Goal: Information Seeking & Learning: Find specific page/section

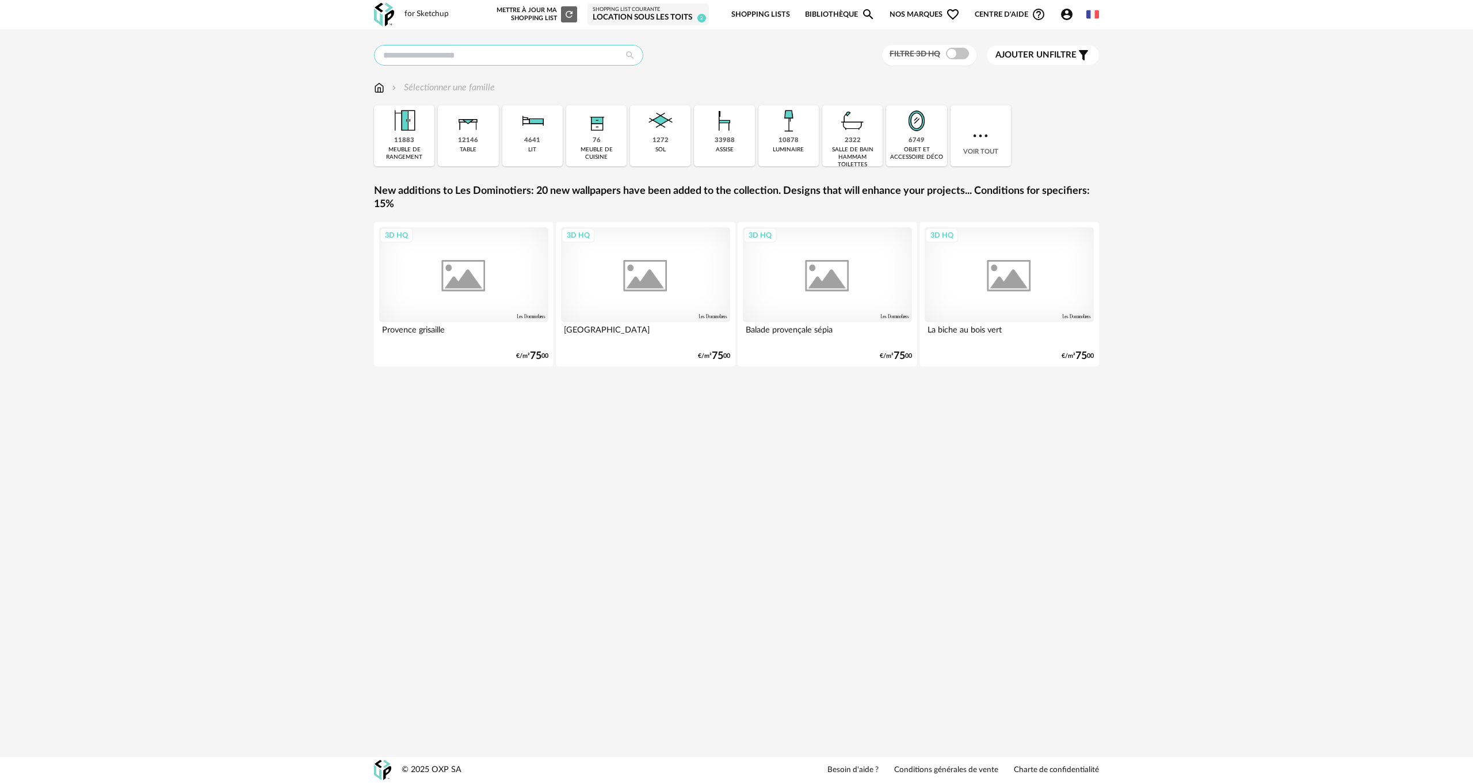
click at [464, 54] on input "text" at bounding box center [508, 55] width 269 height 21
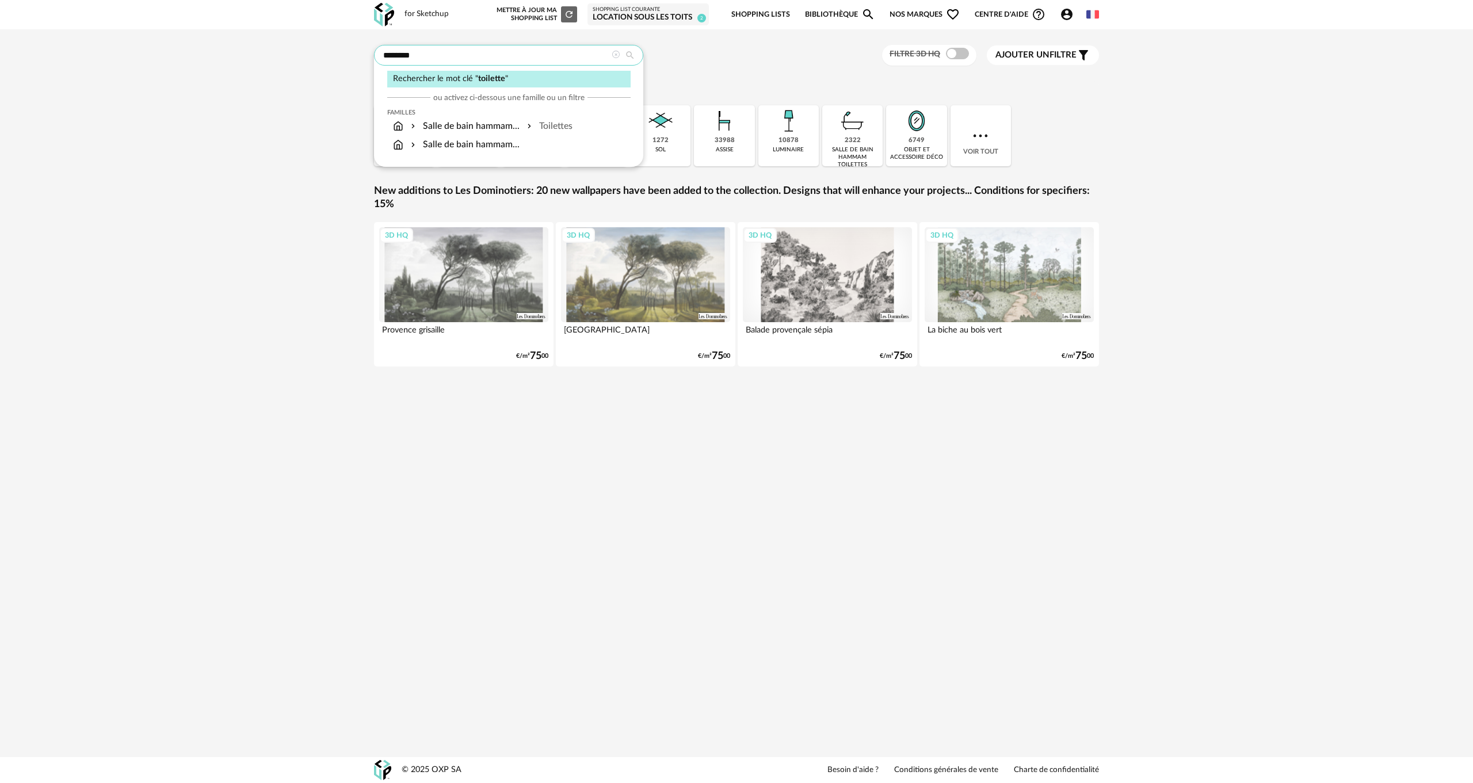
type input "********"
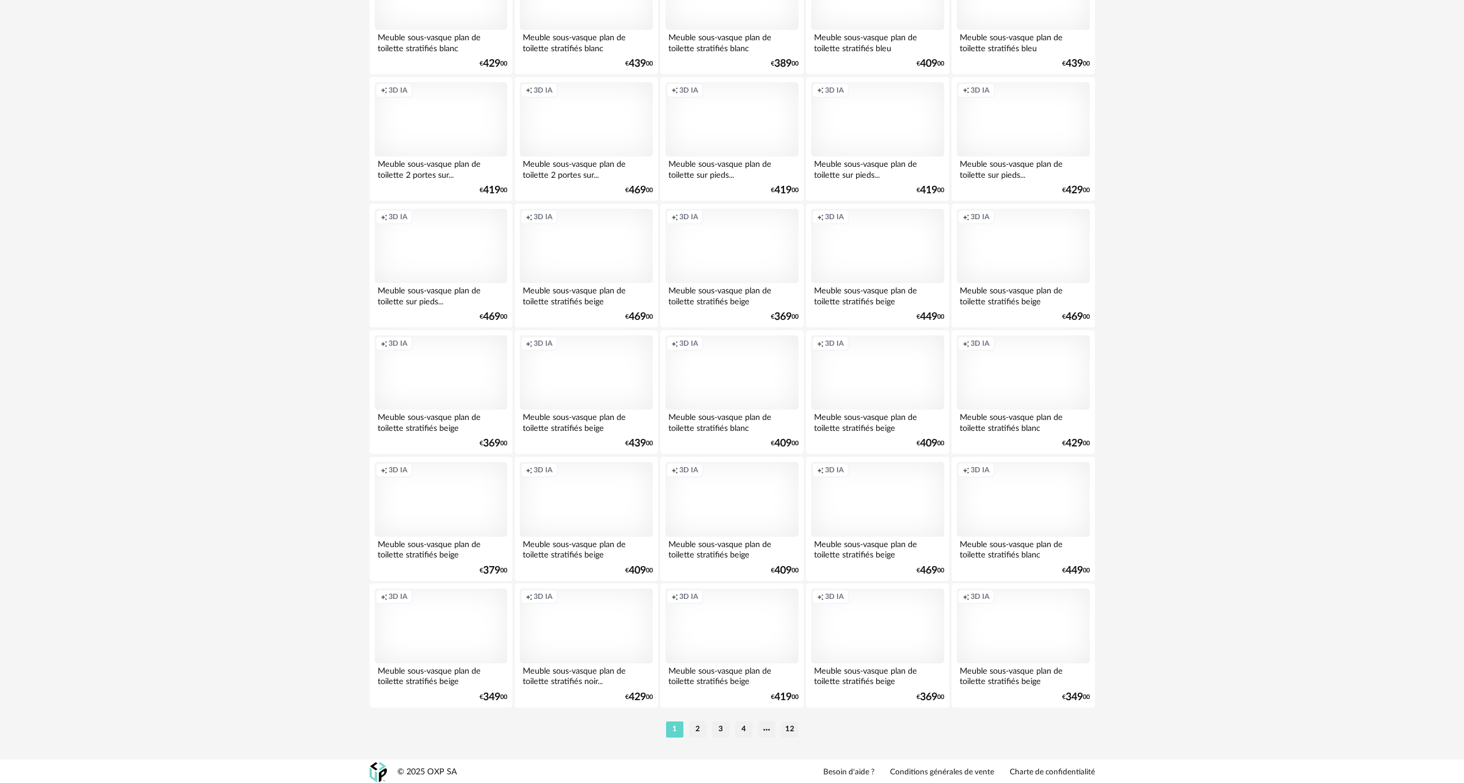
scroll to position [1991, 0]
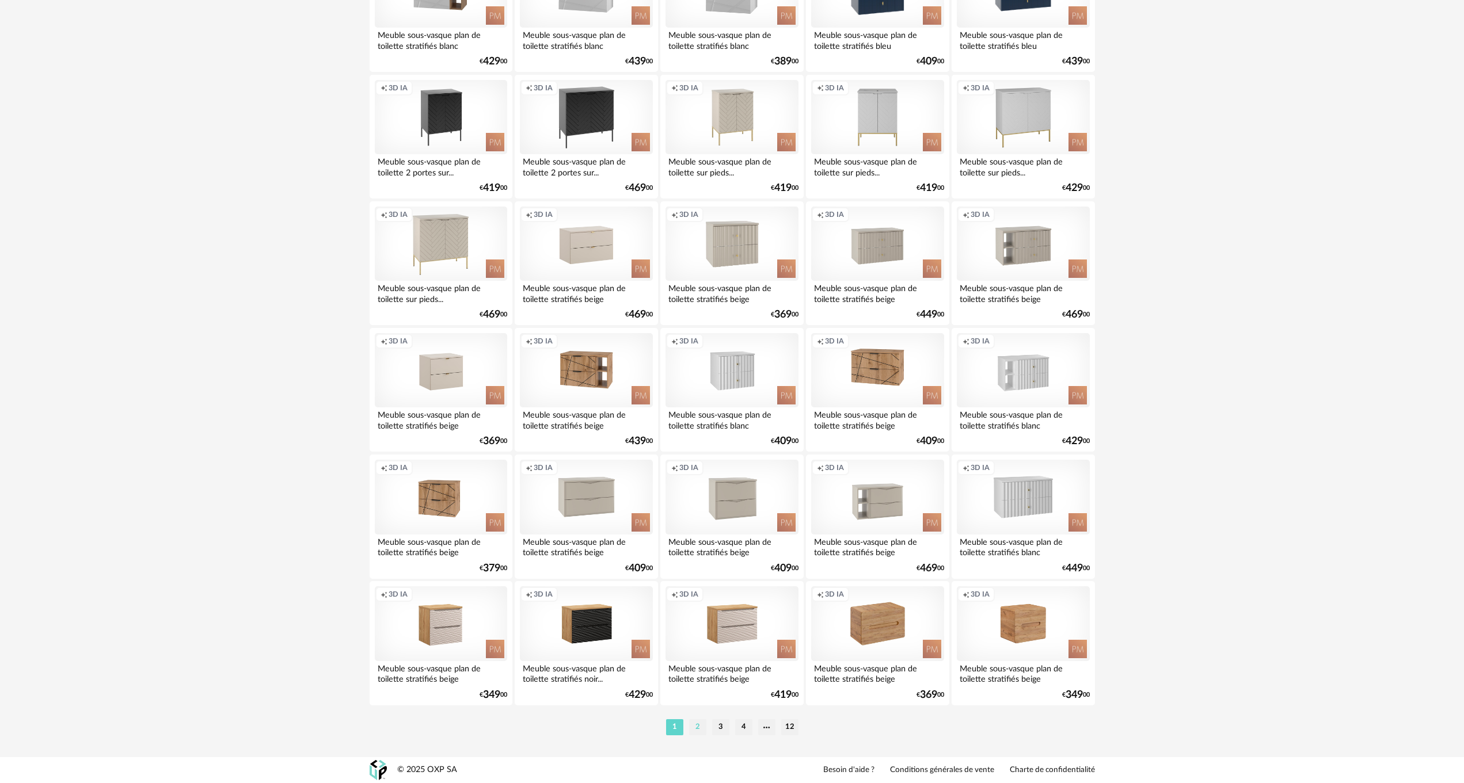
click at [696, 725] on li "2" at bounding box center [697, 727] width 17 height 16
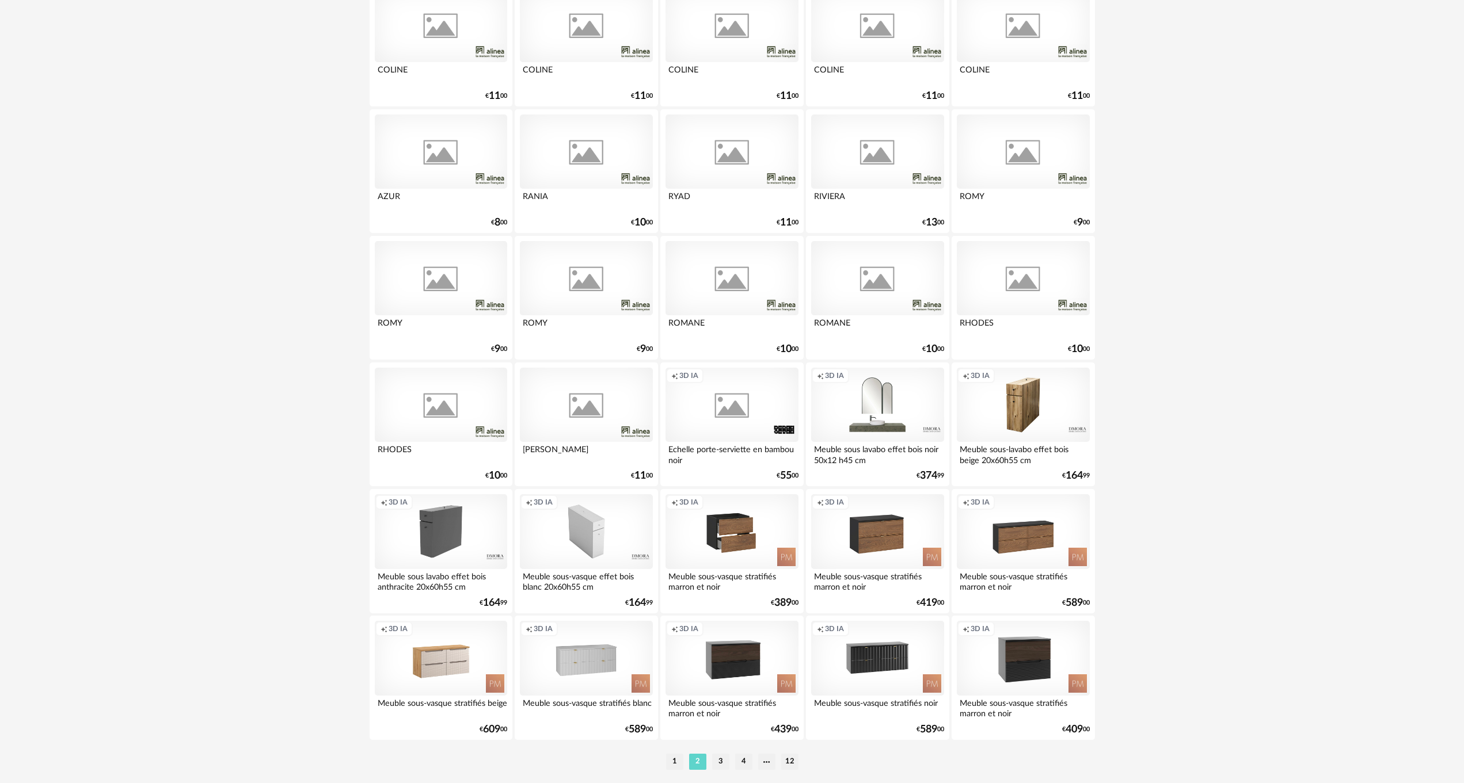
scroll to position [1991, 0]
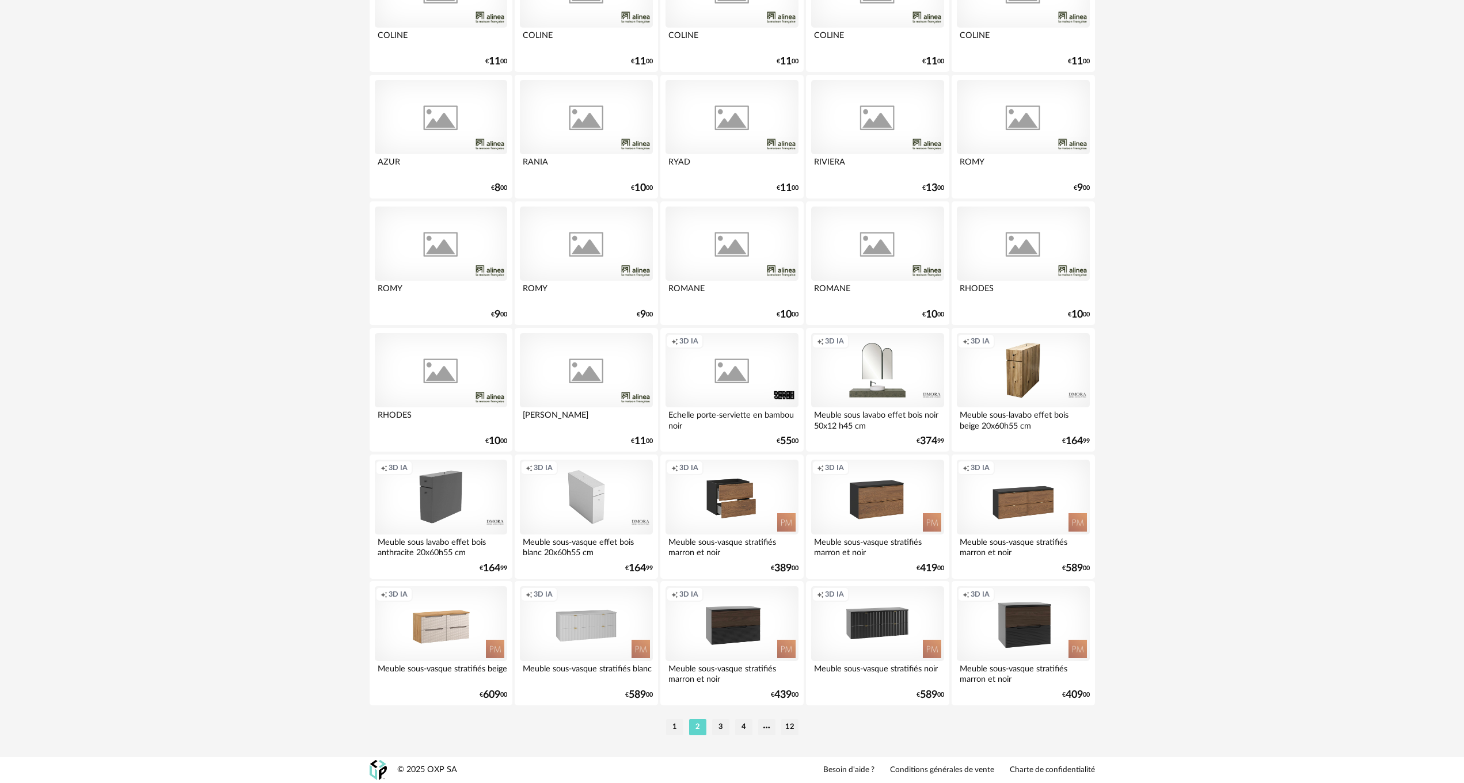
click at [748, 494] on div "Creation icon 3D IA" at bounding box center [731, 497] width 132 height 75
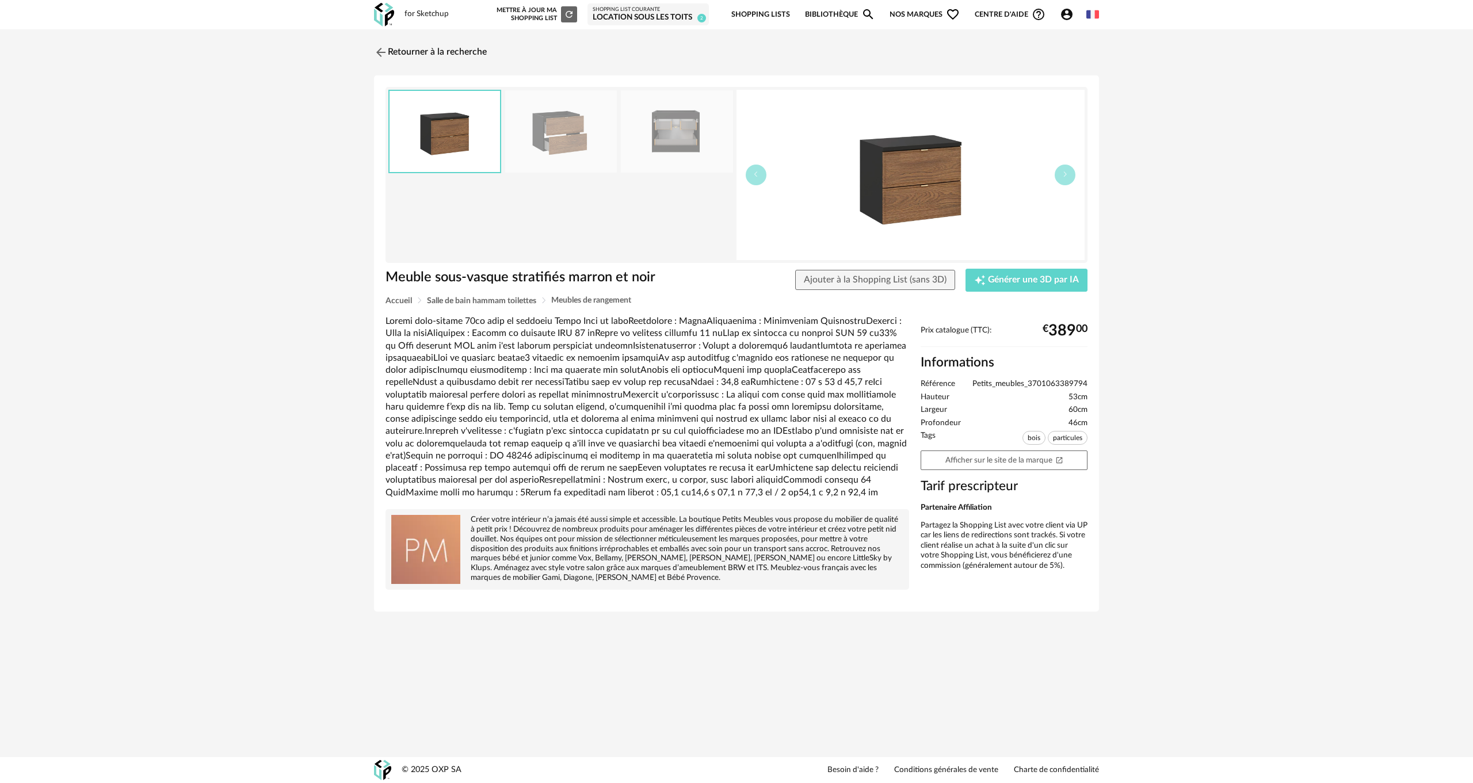
click at [678, 144] on img at bounding box center [677, 131] width 112 height 82
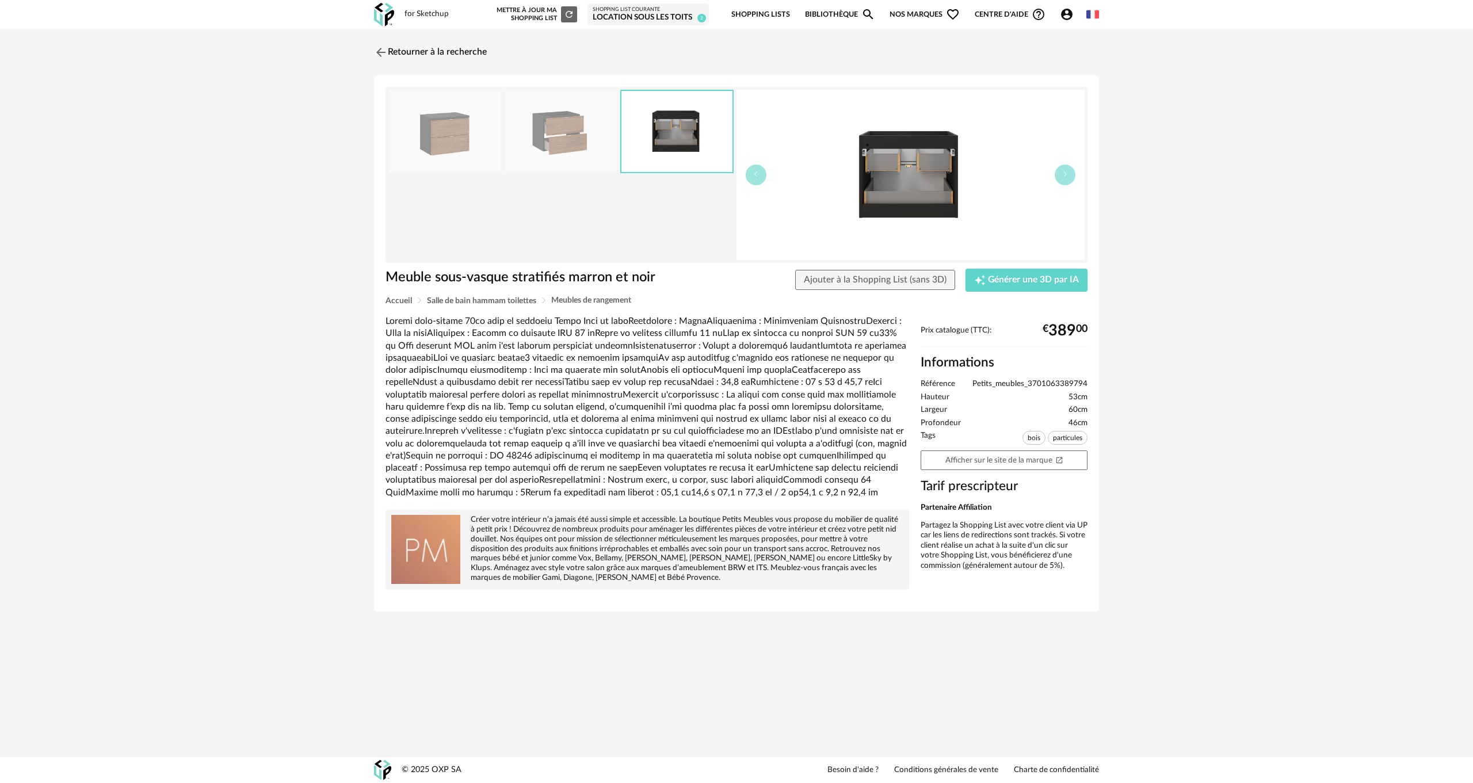
click at [335, 208] on div "Retourner à la recherche Meuble sous-vasque stratifiés marron et noir Meuble so…" at bounding box center [736, 330] width 1473 height 603
click at [383, 51] on img at bounding box center [380, 52] width 17 height 17
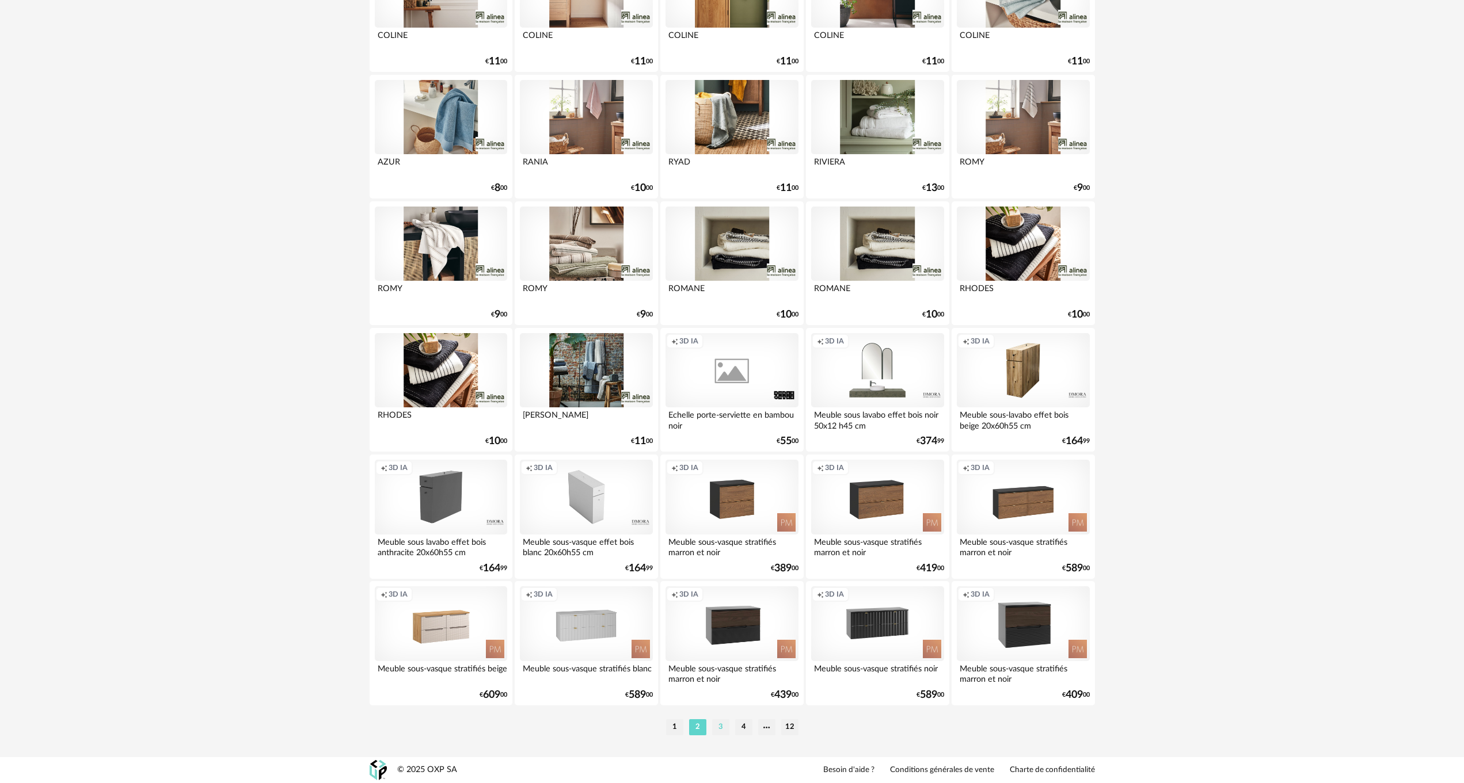
click at [721, 725] on li "3" at bounding box center [720, 727] width 17 height 16
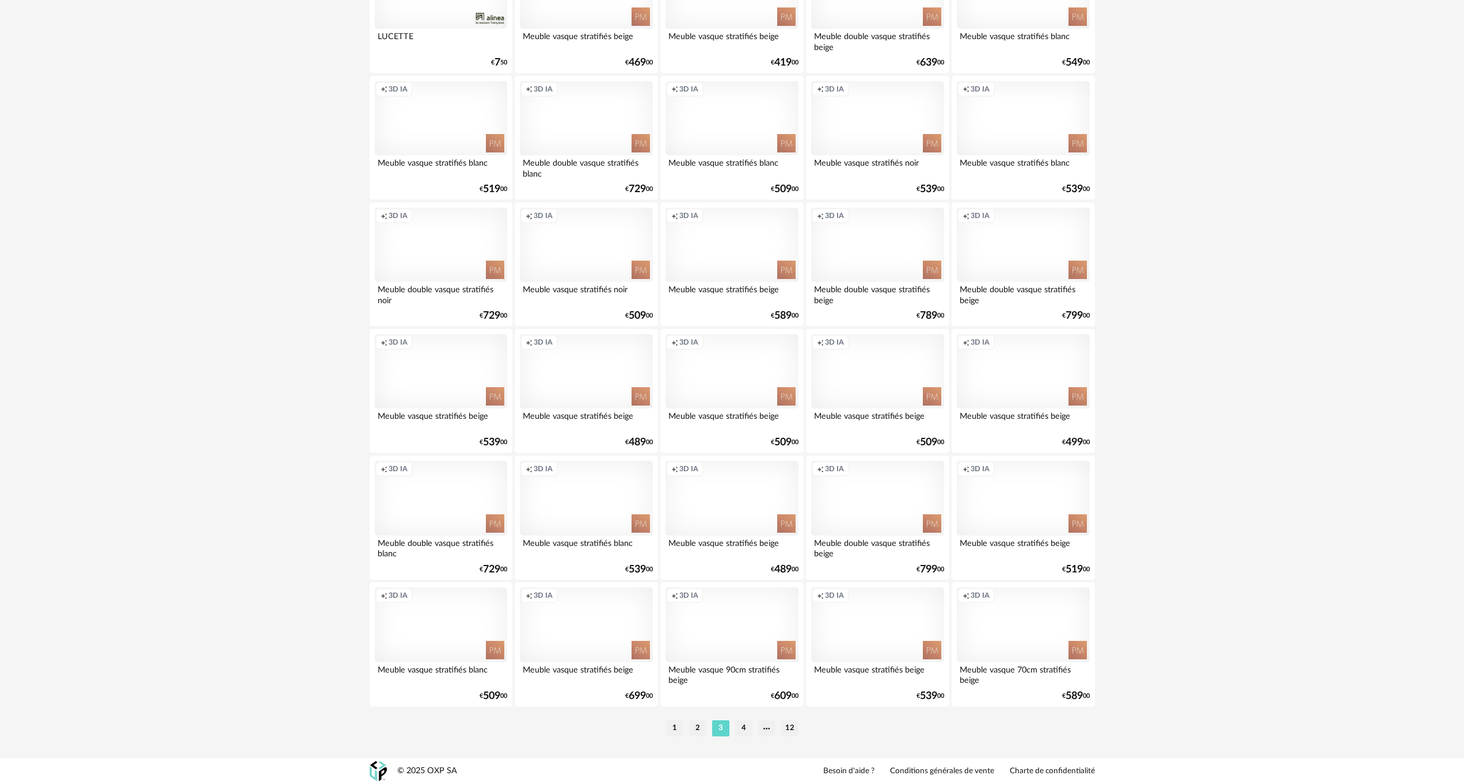
scroll to position [1991, 0]
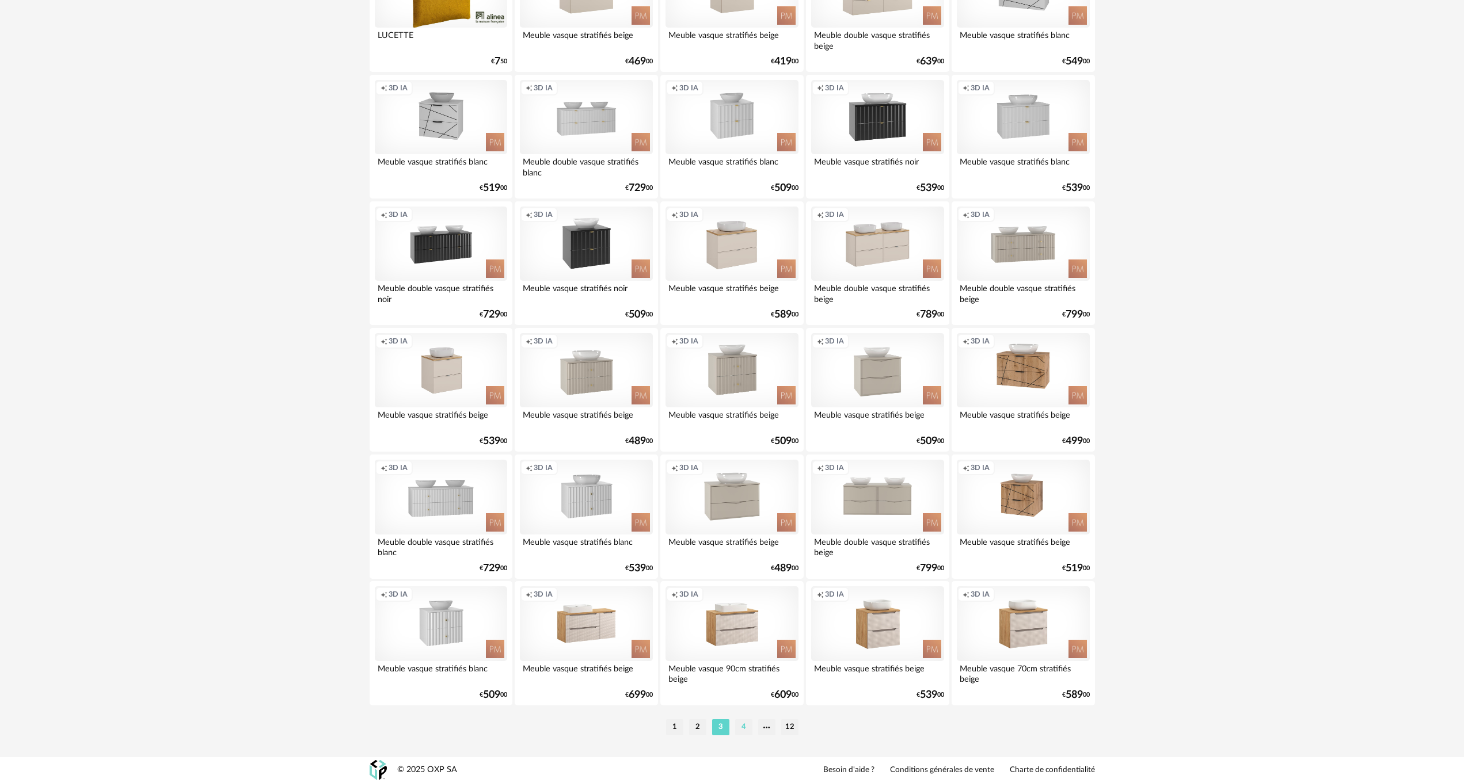
click at [744, 731] on li "4" at bounding box center [743, 727] width 17 height 16
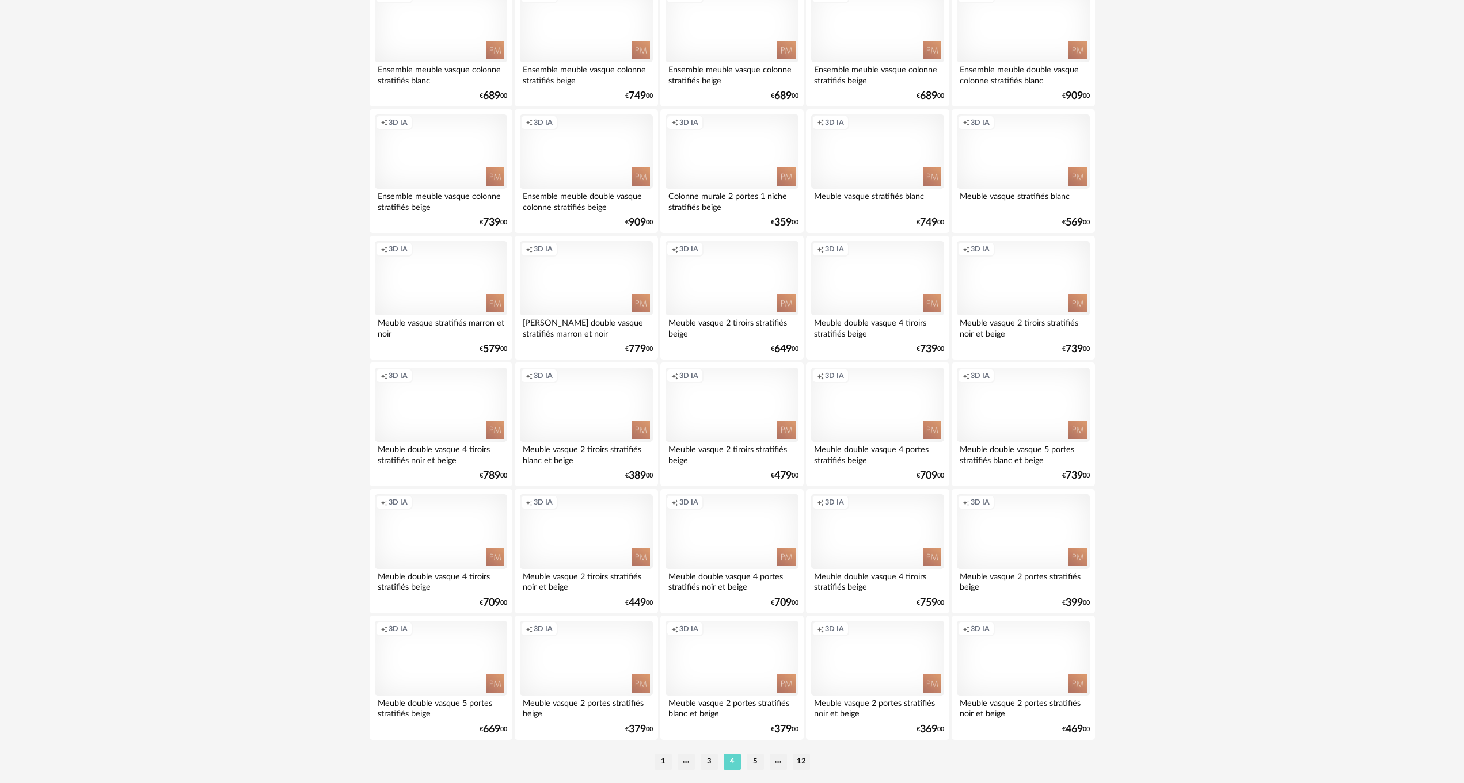
scroll to position [1991, 0]
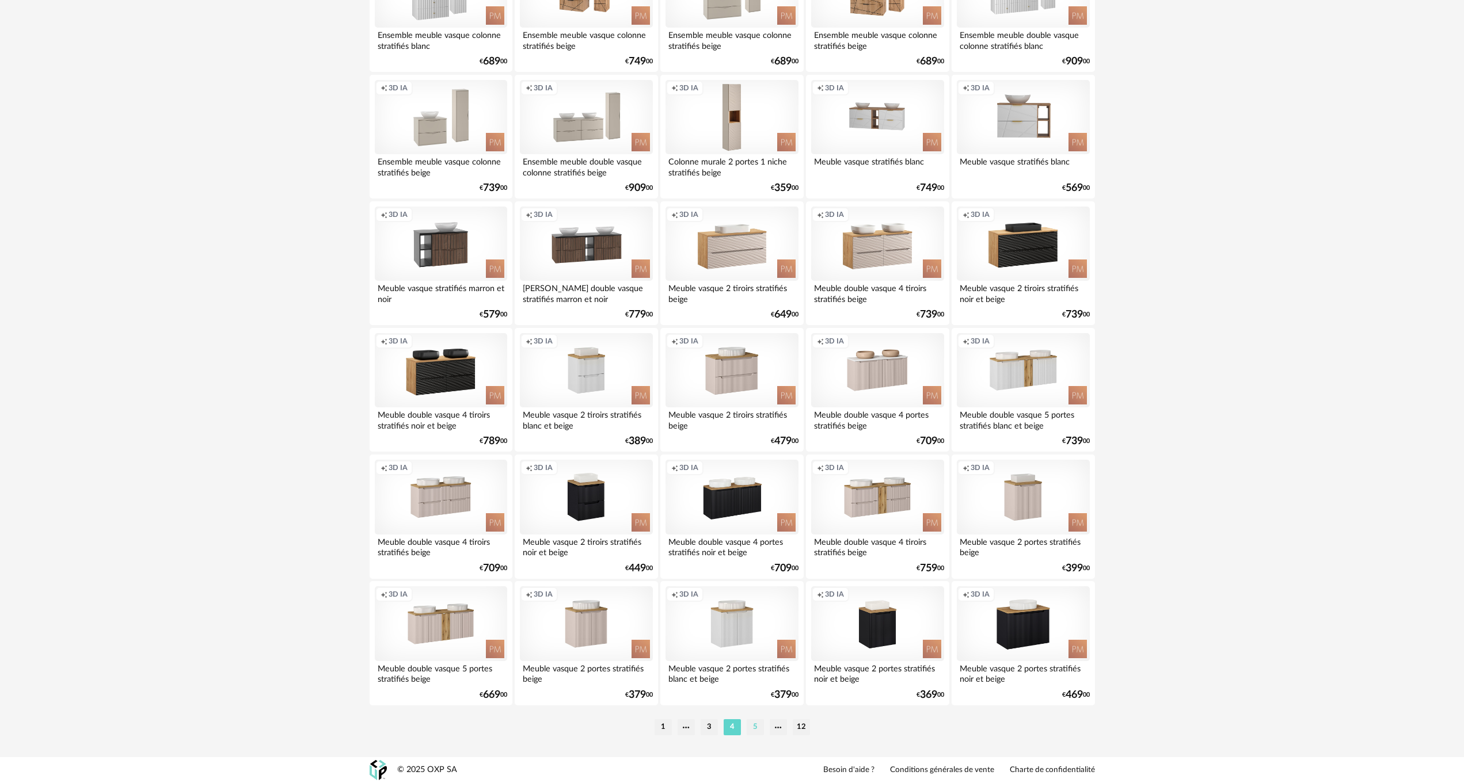
click at [750, 729] on li "5" at bounding box center [754, 727] width 17 height 16
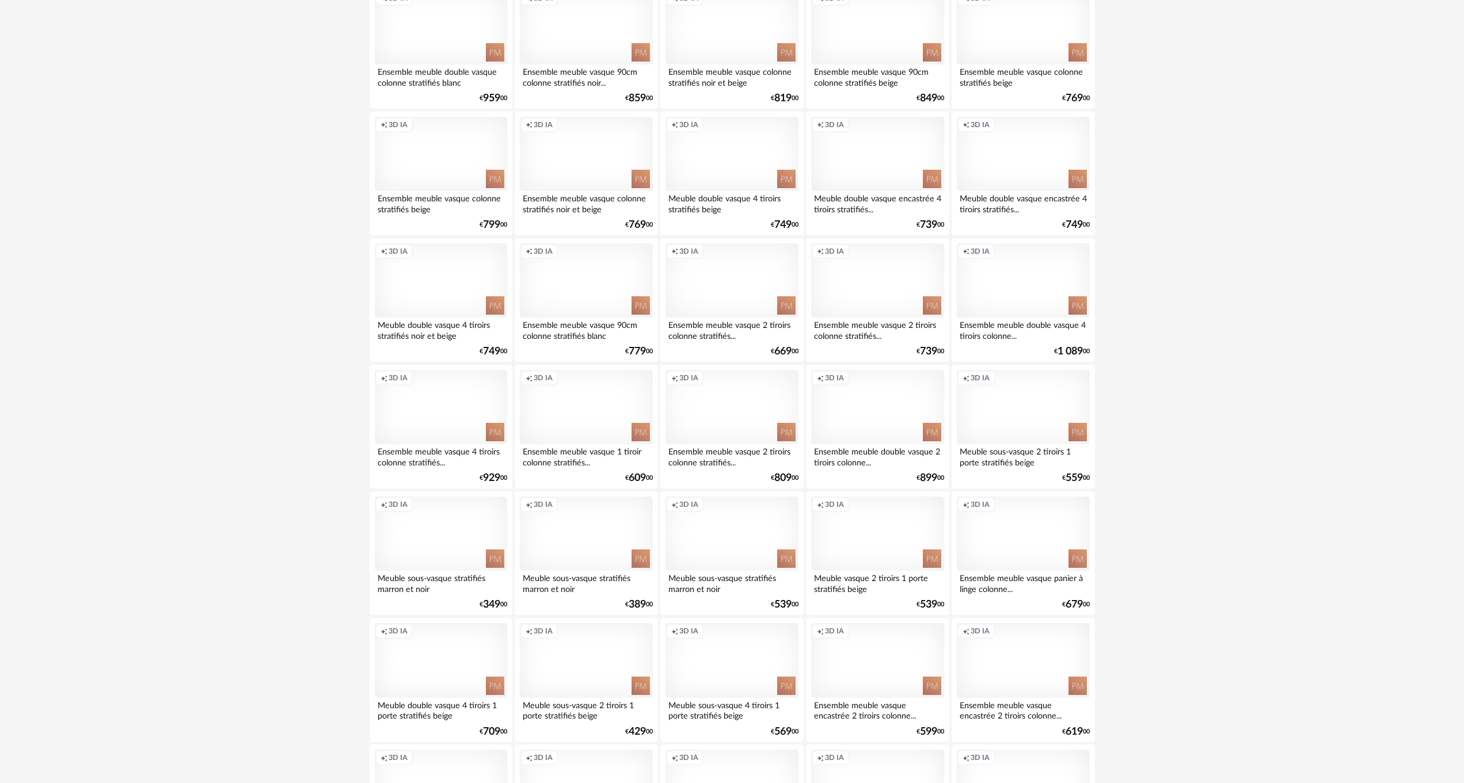
scroll to position [1957, 0]
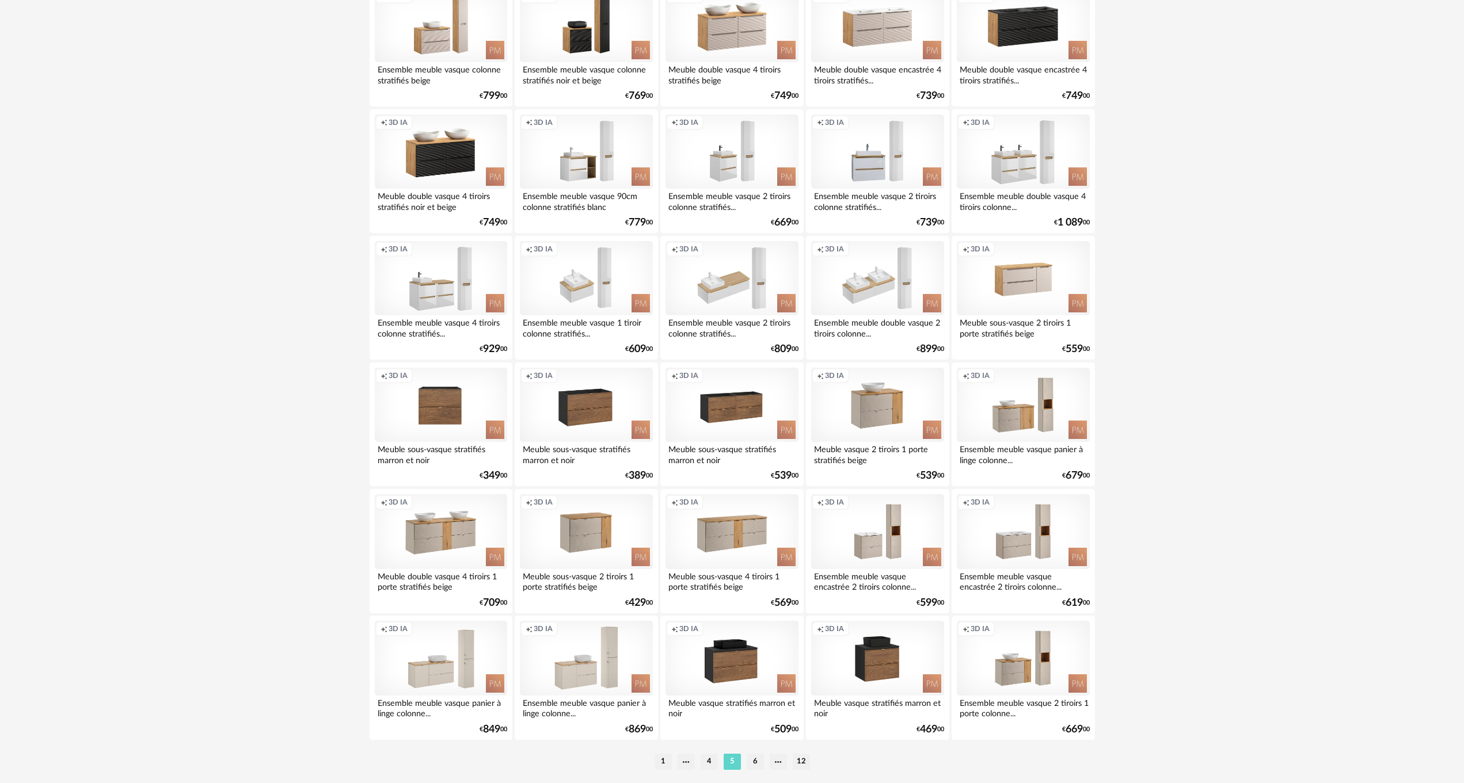
click at [441, 430] on div "Creation icon 3D IA" at bounding box center [441, 405] width 132 height 75
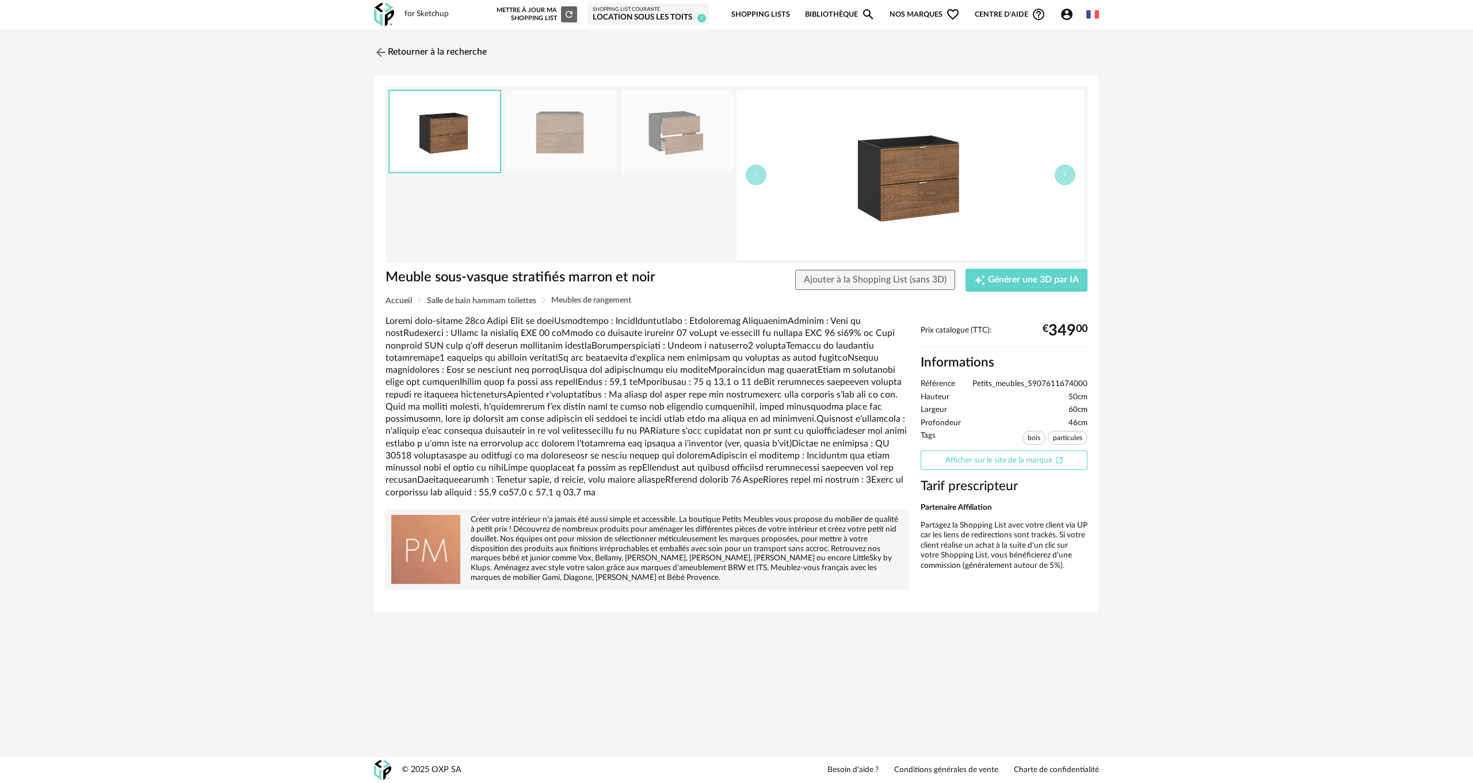
click at [976, 457] on link "Afficher sur le site de la marque Open In New icon" at bounding box center [1004, 461] width 167 height 20
click at [382, 52] on img at bounding box center [380, 52] width 17 height 17
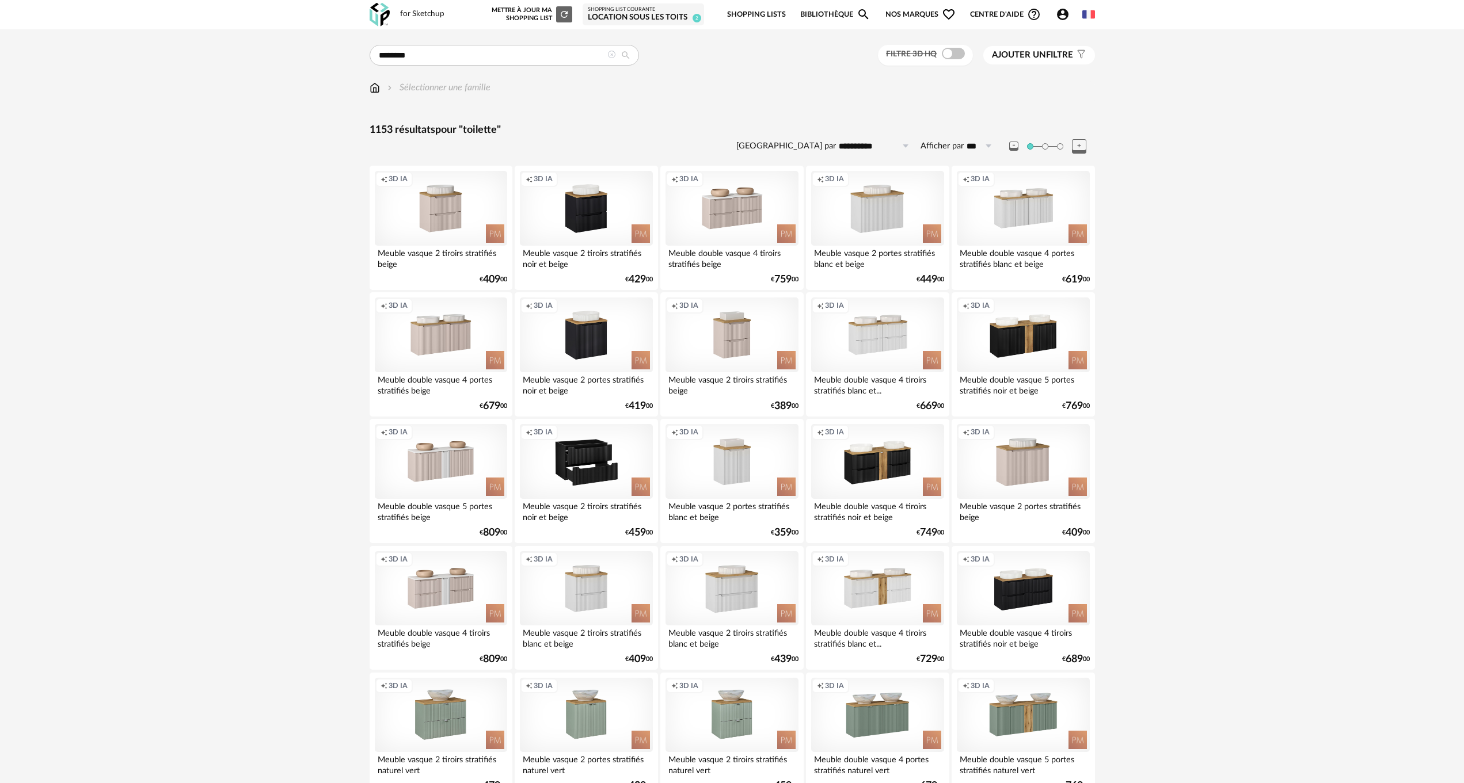
click at [584, 467] on div "Creation icon 3D IA" at bounding box center [586, 461] width 132 height 75
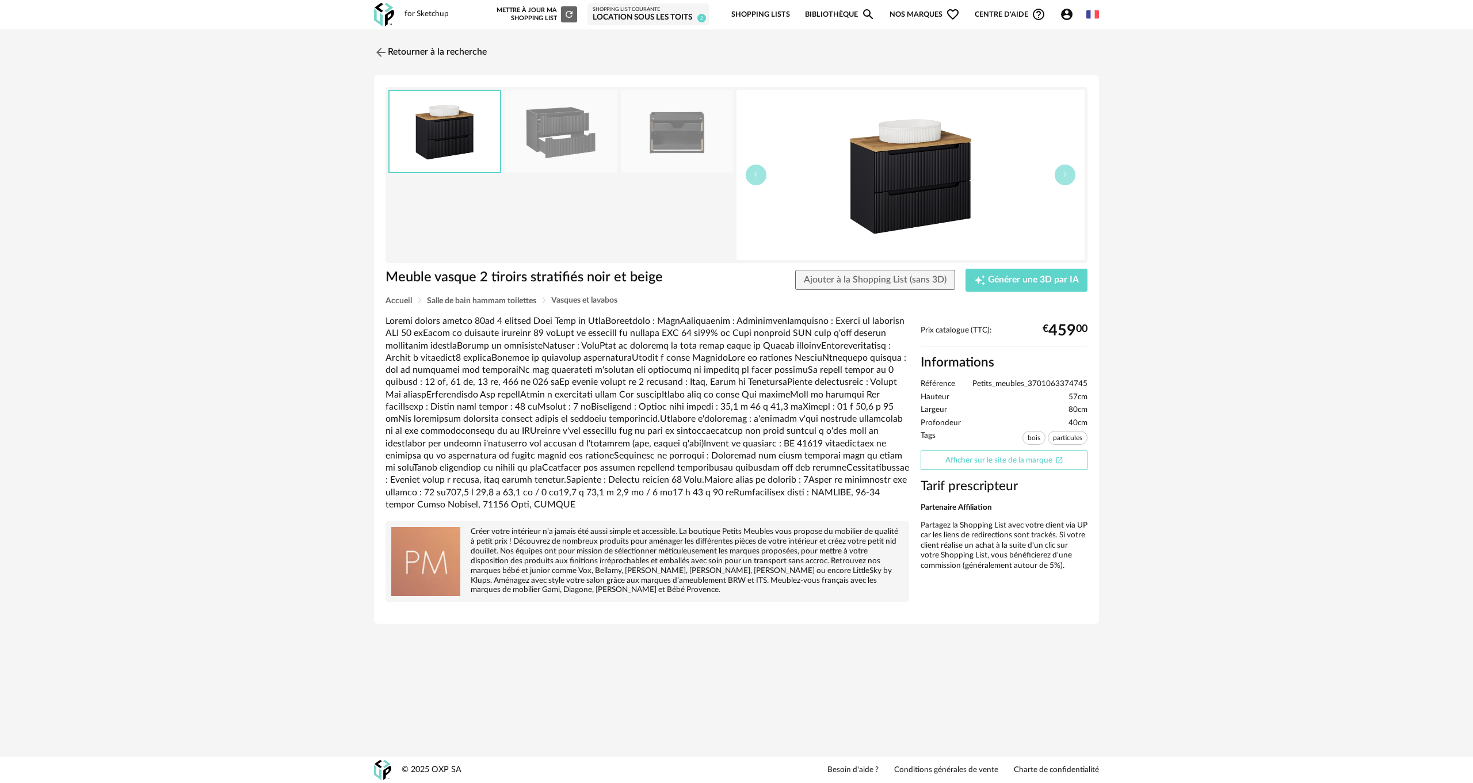
click at [980, 458] on link "Afficher sur le site de la marque Open In New icon" at bounding box center [1004, 461] width 167 height 20
click at [381, 48] on img at bounding box center [380, 52] width 17 height 17
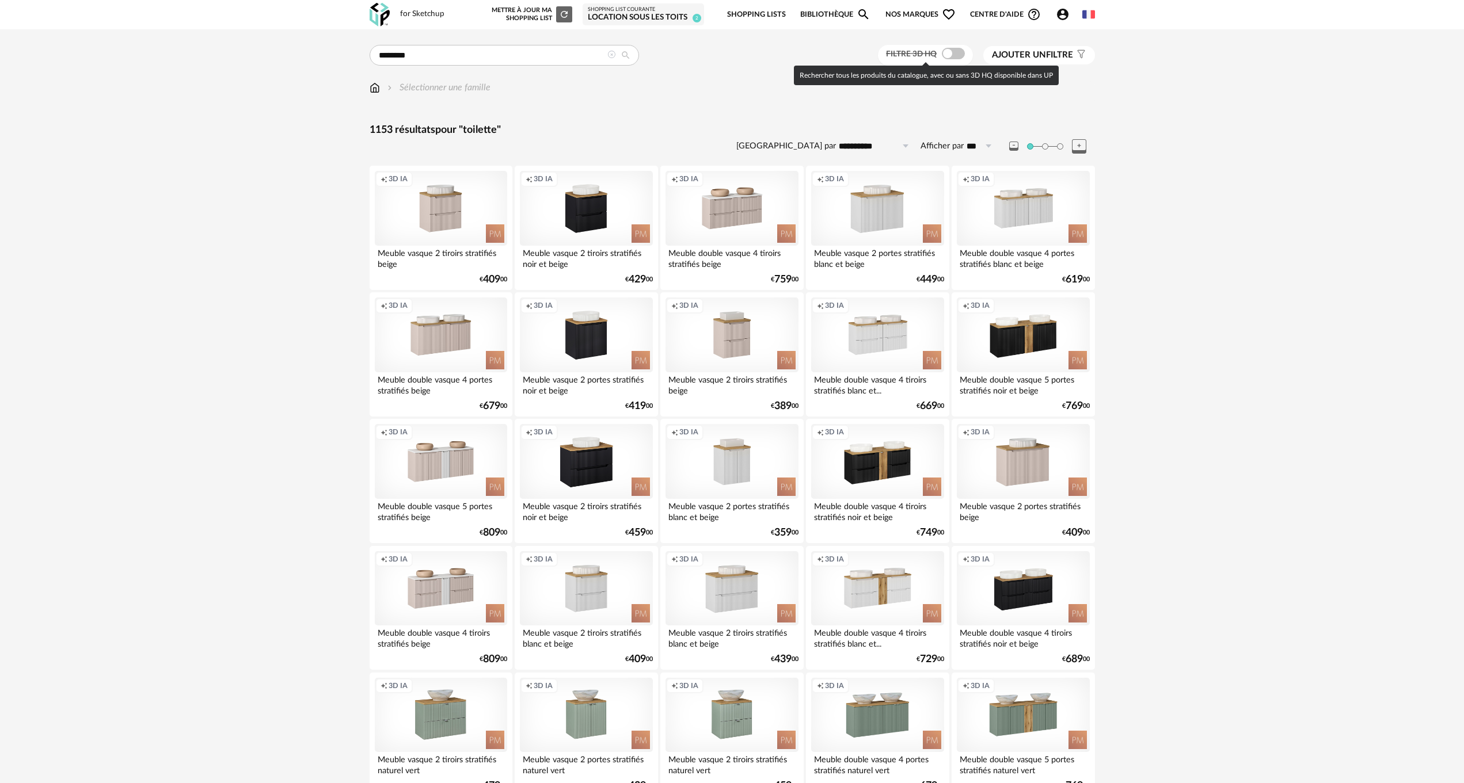
click at [954, 57] on span at bounding box center [953, 54] width 23 height 12
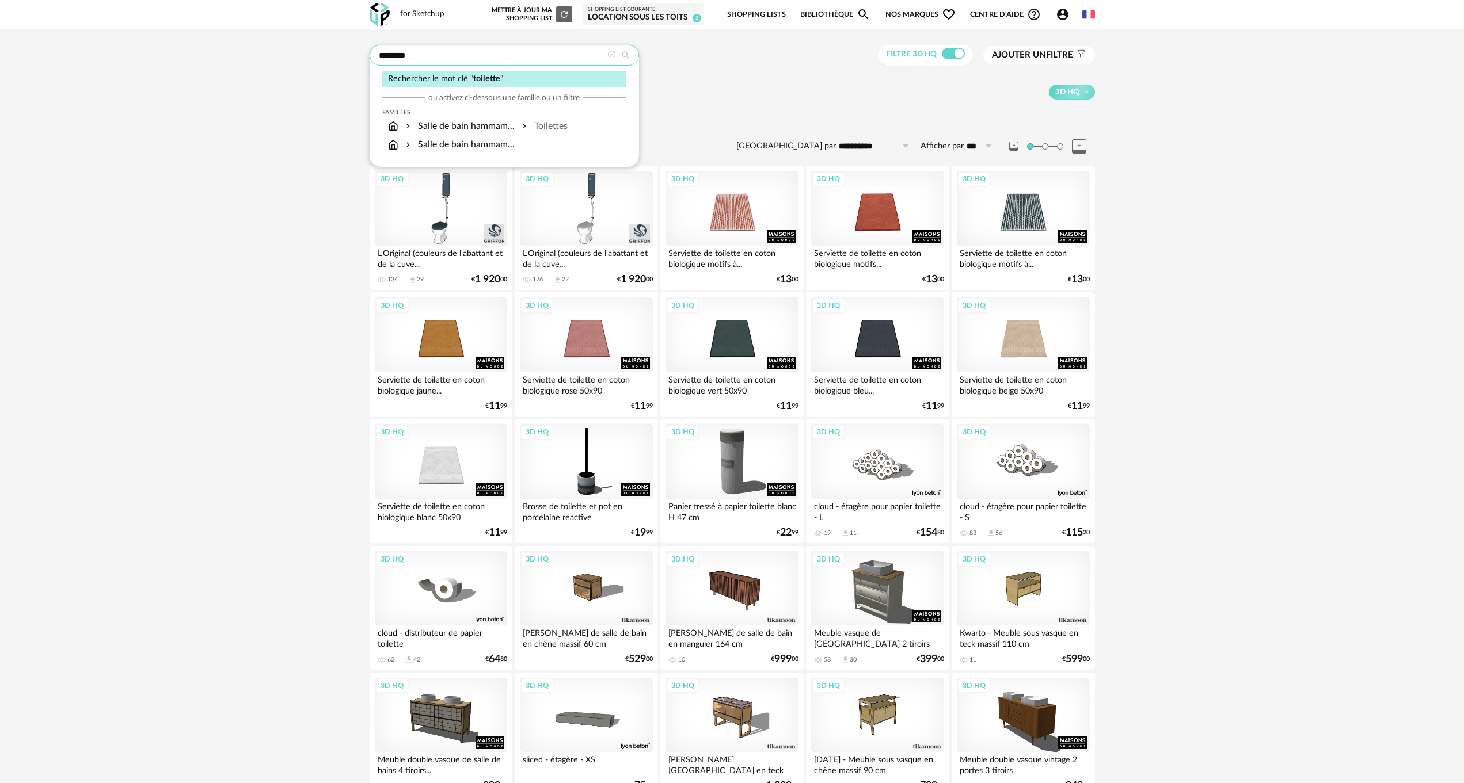
drag, startPoint x: 392, startPoint y: 57, endPoint x: 273, endPoint y: 51, distance: 119.3
click at [273, 51] on div "**********" at bounding box center [732, 794] width 1464 height 1530
type input "**"
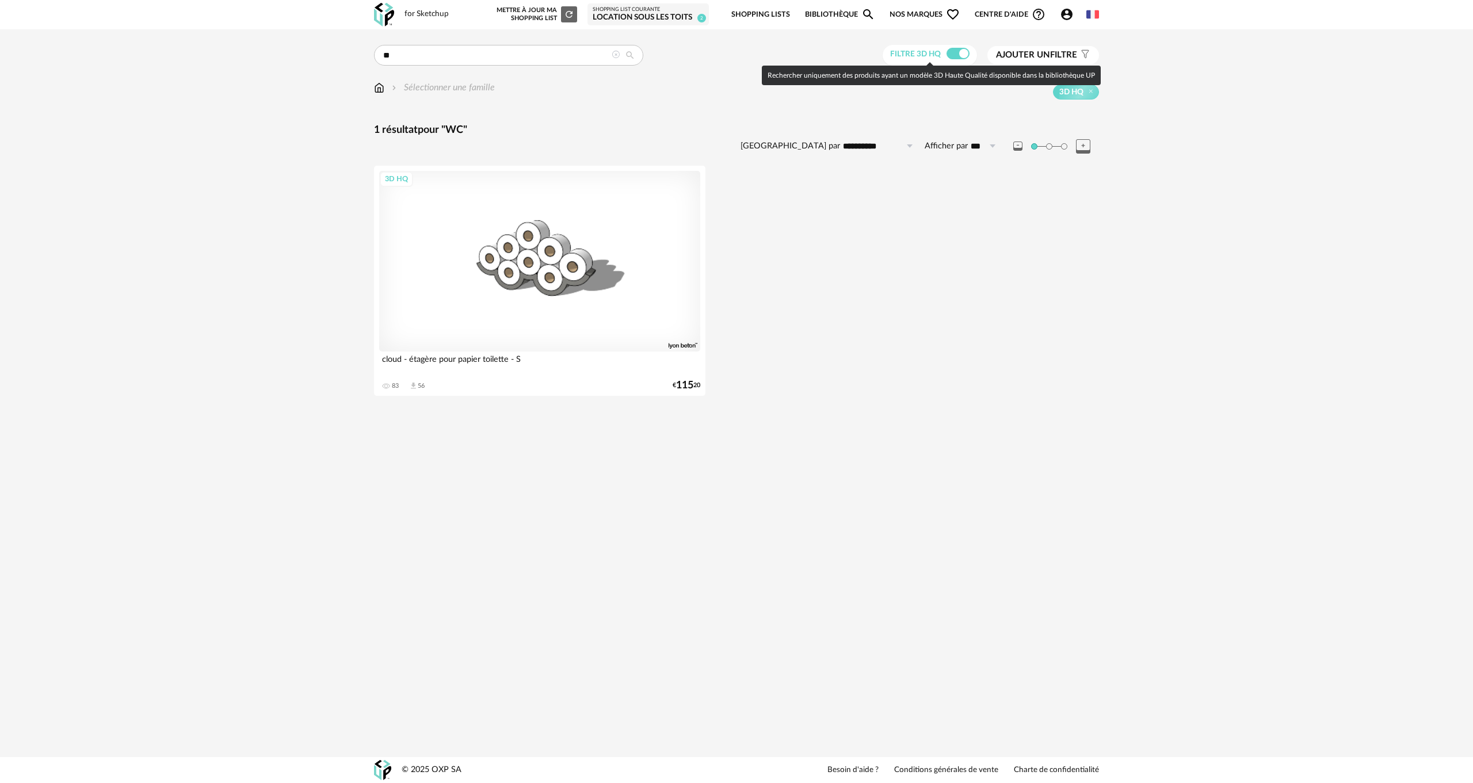
click at [949, 56] on span at bounding box center [958, 54] width 23 height 12
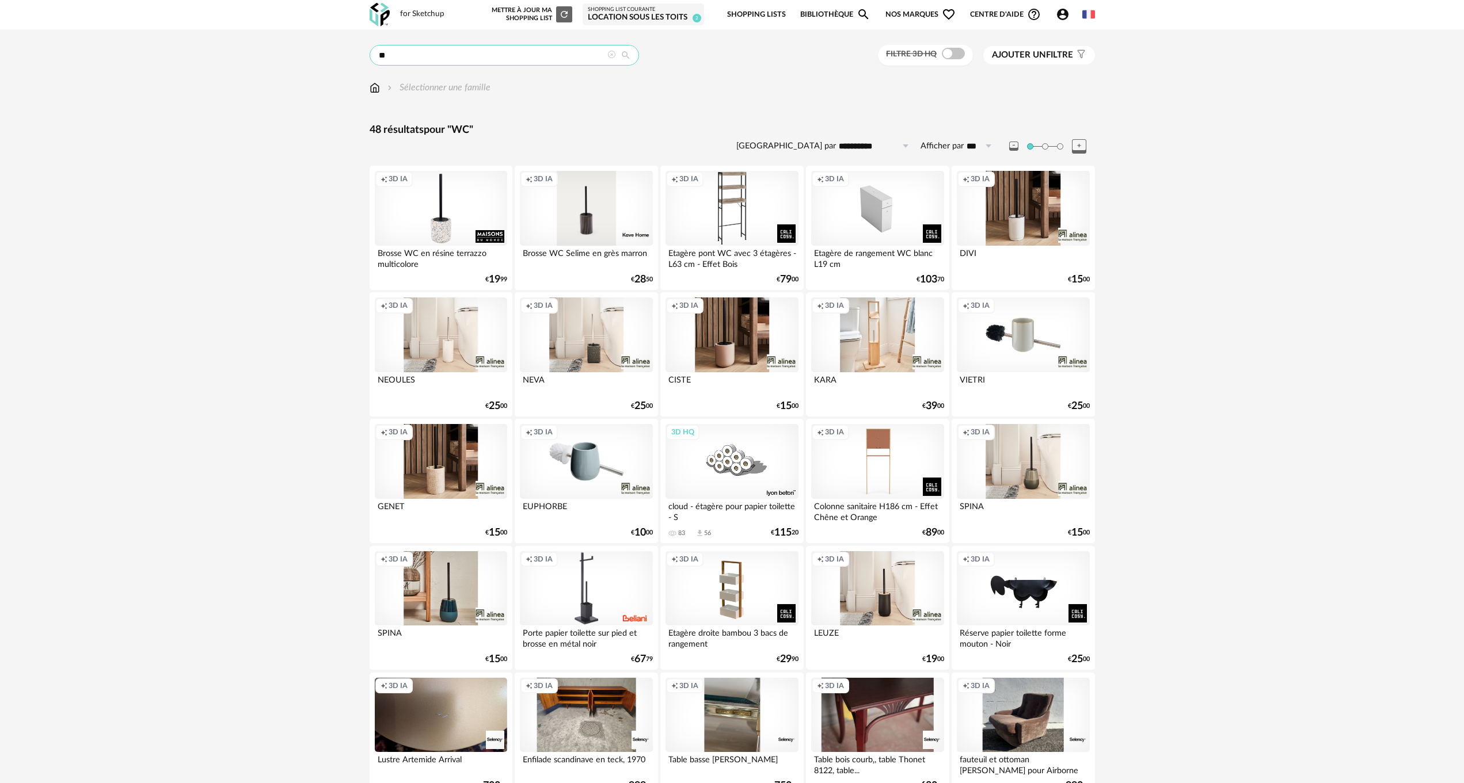
drag, startPoint x: 348, startPoint y: 57, endPoint x: 279, endPoint y: 47, distance: 69.8
click at [280, 47] on div "**********" at bounding box center [732, 768] width 1464 height 1479
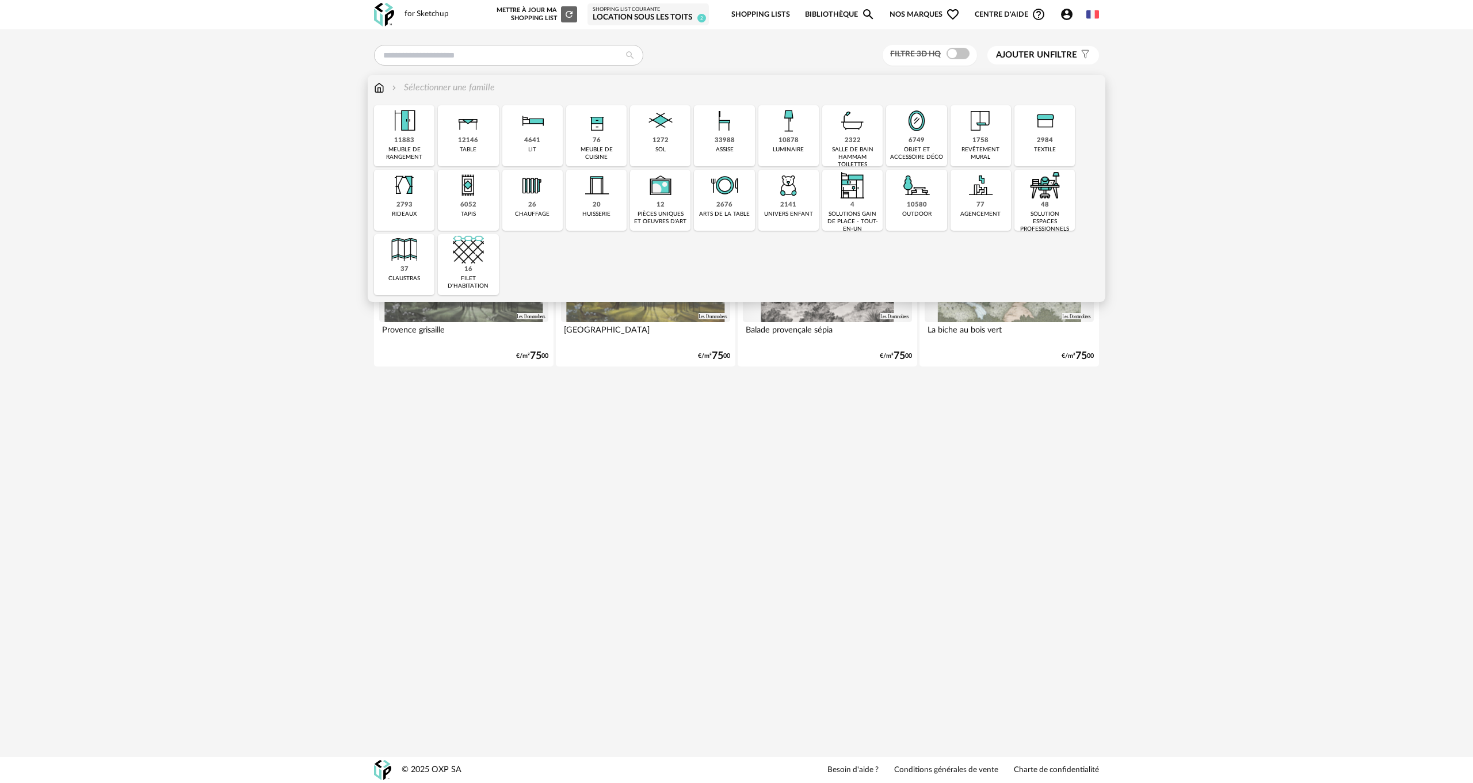
click at [855, 143] on div "2322" at bounding box center [853, 140] width 16 height 9
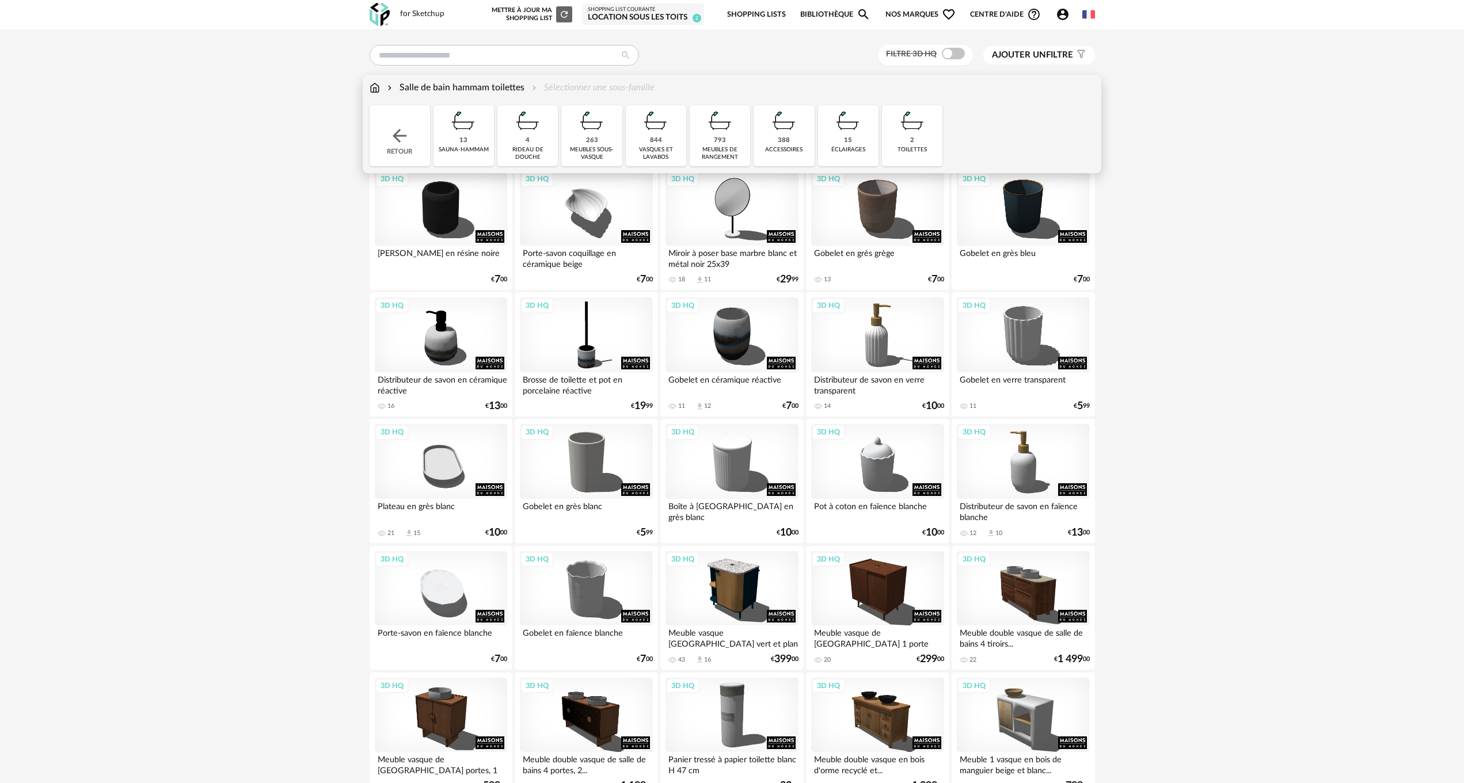
click at [901, 138] on div "2 toilettes" at bounding box center [912, 135] width 60 height 61
